Goal: Information Seeking & Learning: Learn about a topic

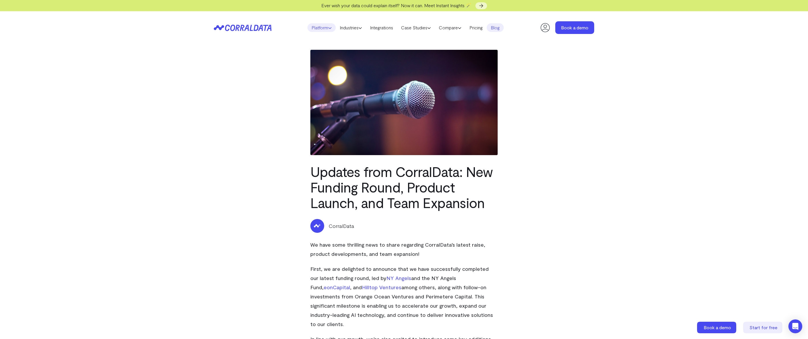
click at [318, 27] on link "Platform" at bounding box center [321, 27] width 28 height 9
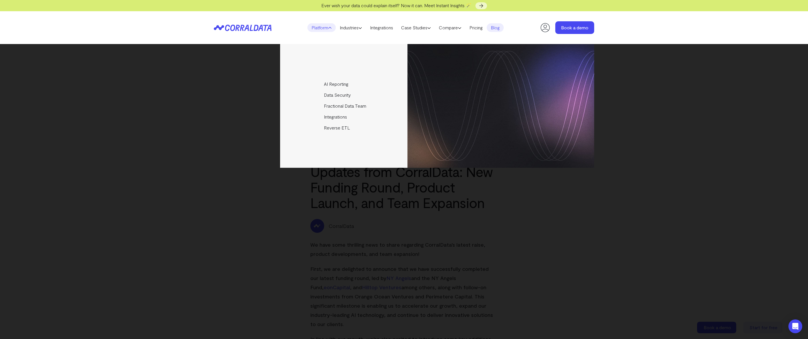
click at [265, 144] on div "AI Reporting Use AI to effortlessly answer any business questions from all your…" at bounding box center [404, 106] width 380 height 124
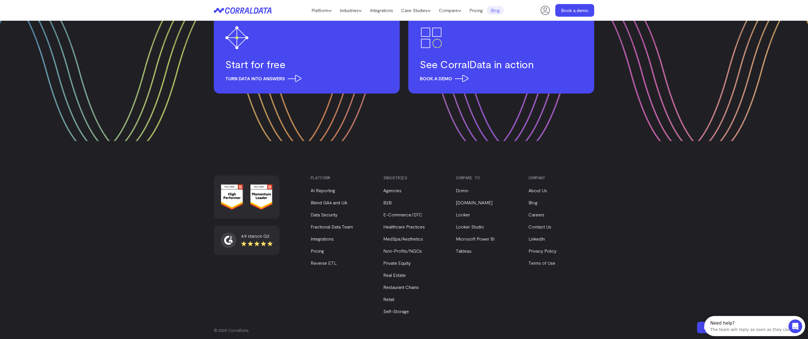
scroll to position [901, 0]
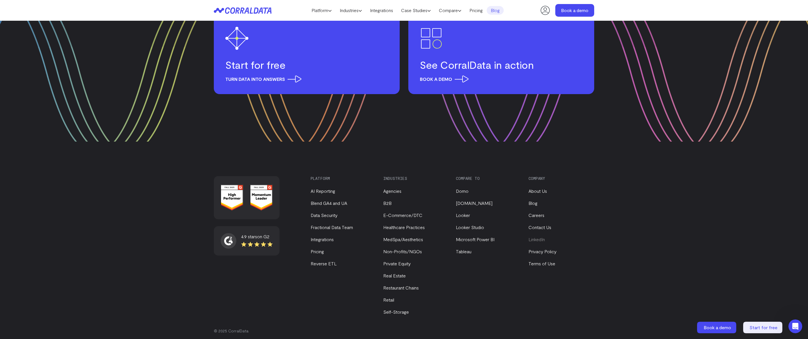
click at [541, 237] on link "LinkedIn" at bounding box center [536, 239] width 16 height 5
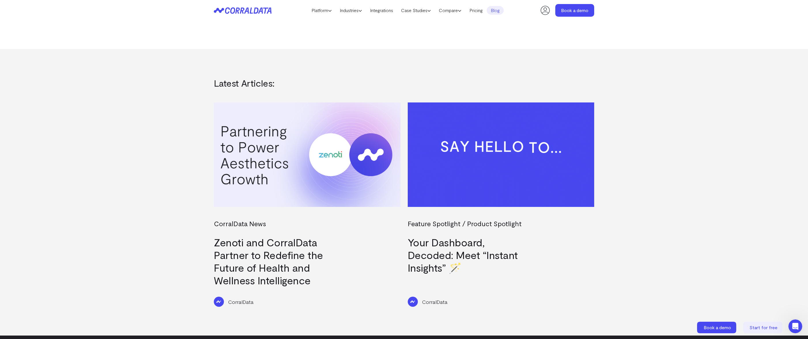
scroll to position [536, 0]
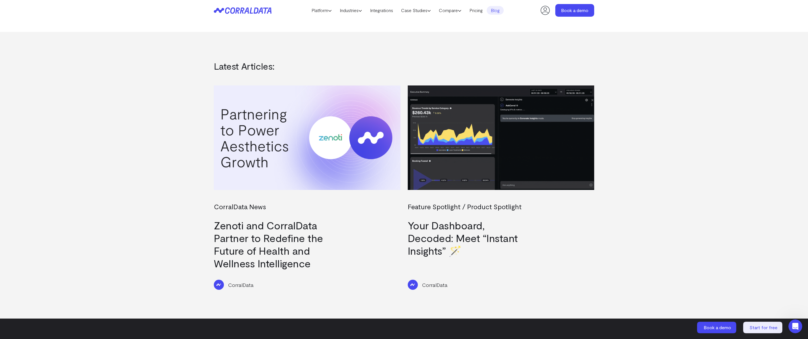
click at [269, 145] on img at bounding box center [307, 138] width 187 height 105
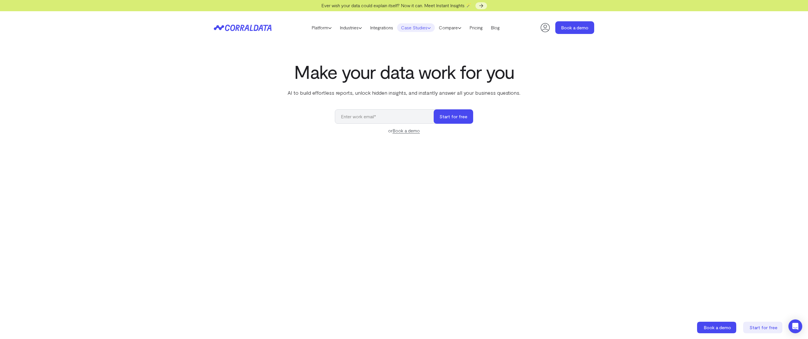
click at [420, 28] on link "Case Studies" at bounding box center [416, 27] width 38 height 9
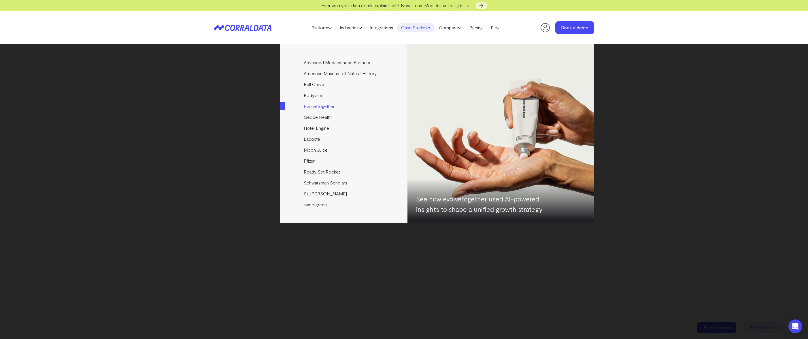
click at [319, 106] on link "Evolvetogether" at bounding box center [344, 106] width 128 height 11
